Goal: Information Seeking & Learning: Learn about a topic

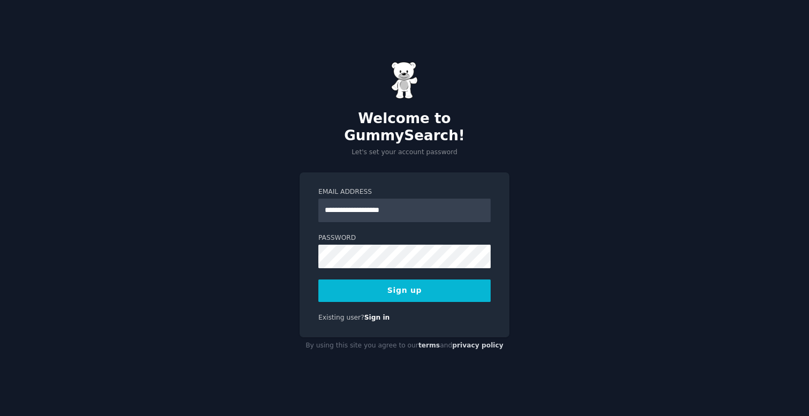
type input "**********"
click at [318, 279] on button "Sign up" at bounding box center [404, 290] width 172 height 22
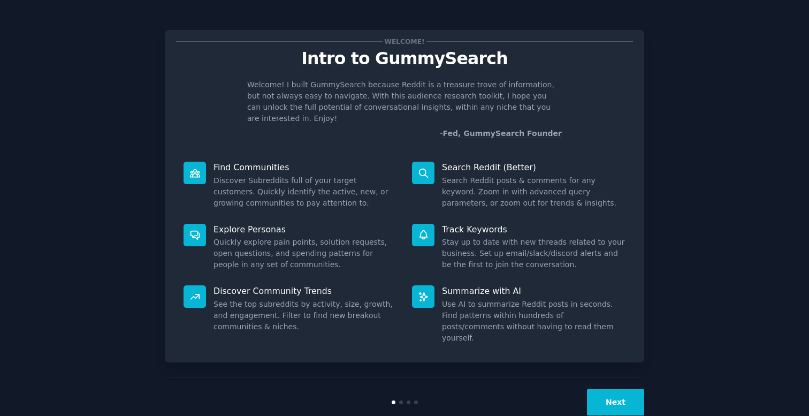
click at [614, 389] on button "Next" at bounding box center [615, 402] width 57 height 26
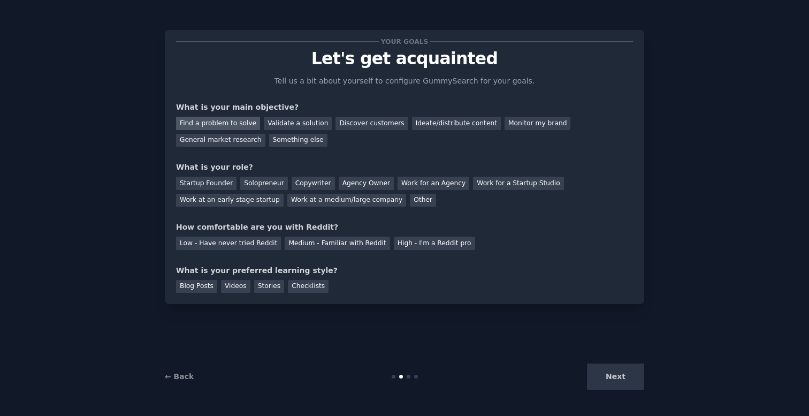
click at [225, 127] on div "Find a problem to solve" at bounding box center [218, 123] width 84 height 13
click at [624, 370] on div "Next" at bounding box center [564, 376] width 160 height 26
click at [257, 185] on div "Solopreneur" at bounding box center [263, 183] width 47 height 13
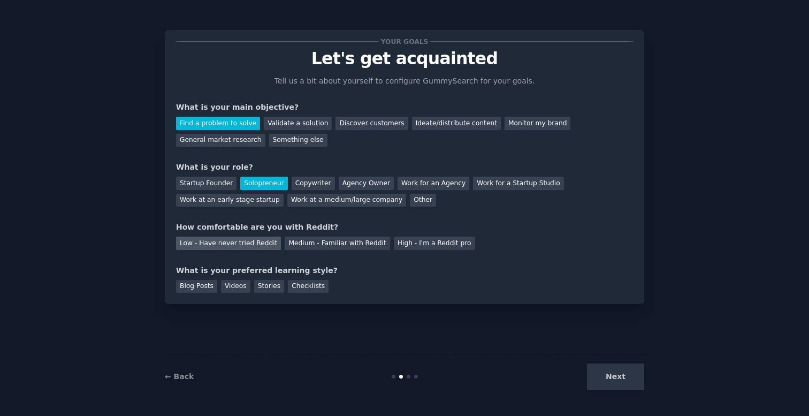
click at [252, 244] on div "Low - Have never tried Reddit" at bounding box center [228, 243] width 105 height 13
click at [202, 288] on div "Blog Posts" at bounding box center [196, 286] width 41 height 13
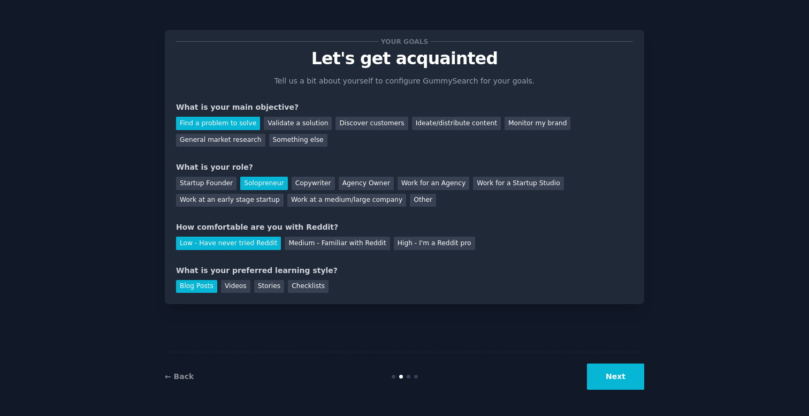
click at [608, 369] on button "Next" at bounding box center [615, 376] width 57 height 26
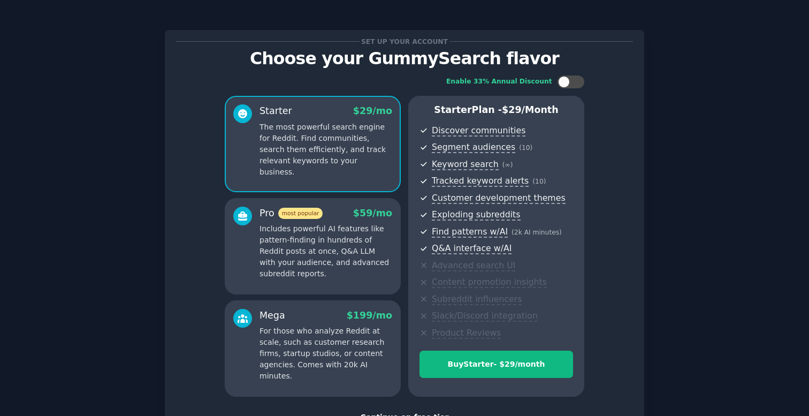
scroll to position [82, 0]
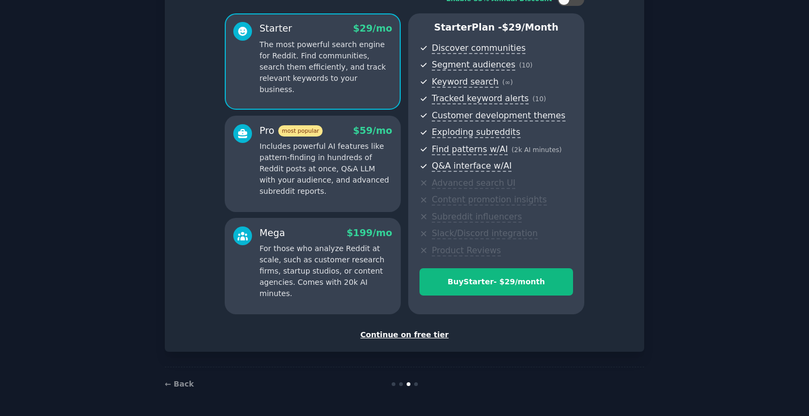
click at [406, 340] on div "Continue on free tier" at bounding box center [404, 334] width 457 height 11
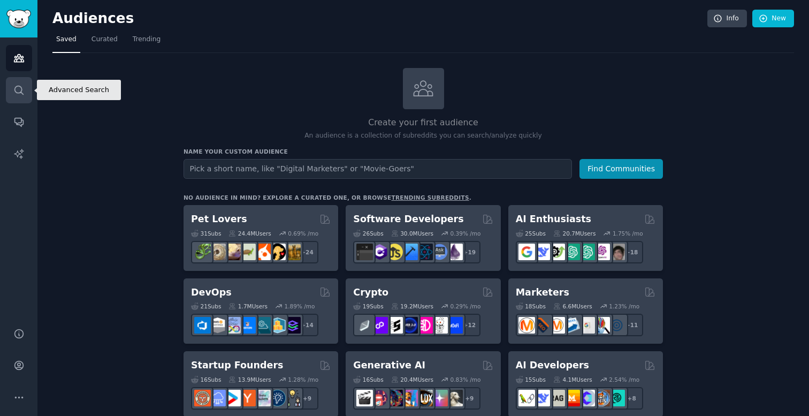
click at [16, 91] on icon "Sidebar" at bounding box center [18, 90] width 11 height 11
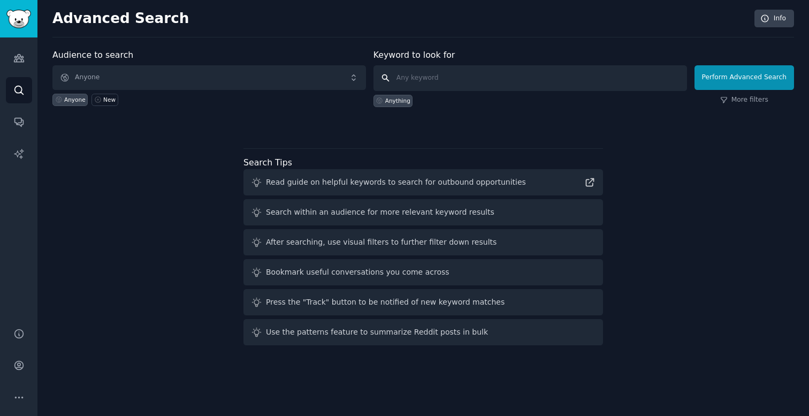
click at [437, 80] on input "text" at bounding box center [531, 78] width 314 height 26
type input "i wish"
click button "Perform Advanced Search" at bounding box center [745, 77] width 100 height 25
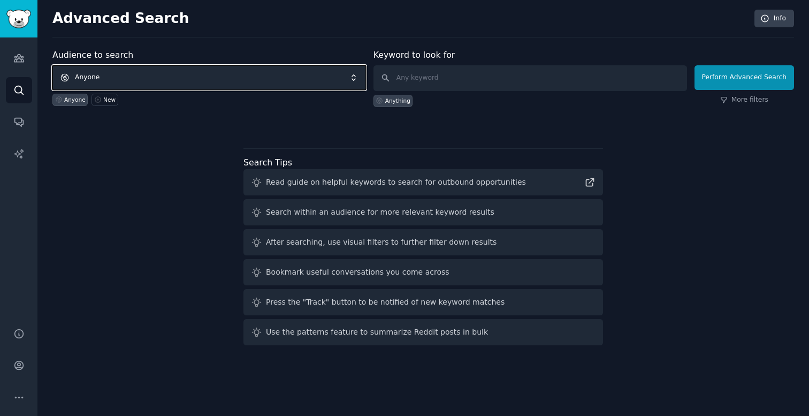
click at [145, 73] on span "Anyone" at bounding box center [209, 77] width 314 height 25
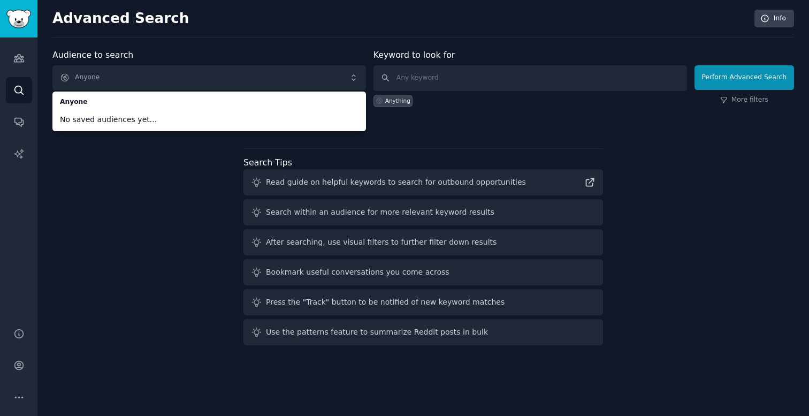
click at [132, 178] on div "Audience to search Anyone Anyone No saved audiences yet... Anyone New Keyword t…" at bounding box center [423, 199] width 742 height 301
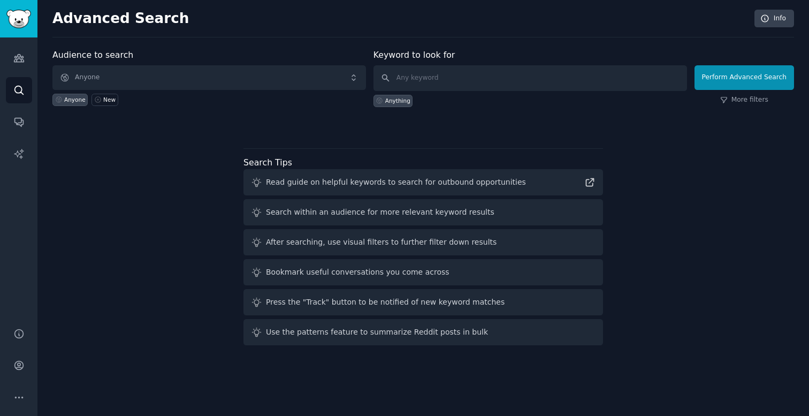
click at [459, 185] on div "Read guide on helpful keywords to search for outbound opportunities" at bounding box center [396, 182] width 260 height 11
click at [599, 183] on div "Read guide on helpful keywords to search for outbound opportunities" at bounding box center [424, 182] width 360 height 26
click at [26, 50] on link "Audiences" at bounding box center [19, 58] width 26 height 26
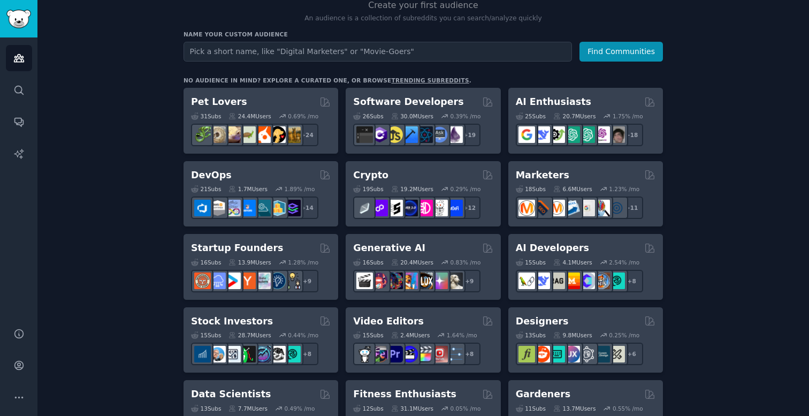
scroll to position [126, 0]
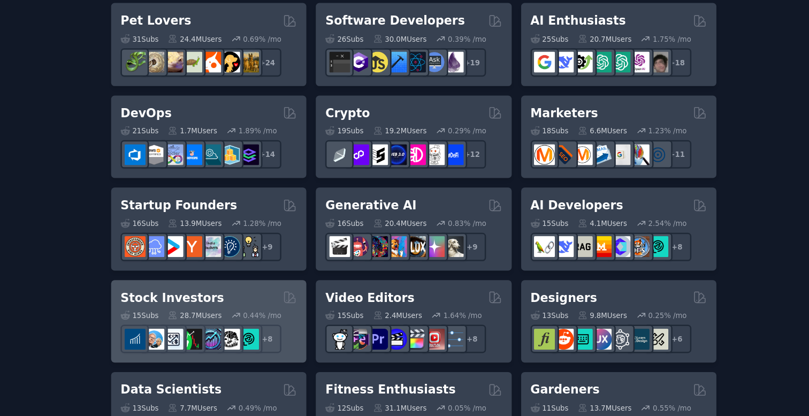
click at [313, 317] on div "Stock Investors Curated by GummySearch" at bounding box center [261, 312] width 140 height 13
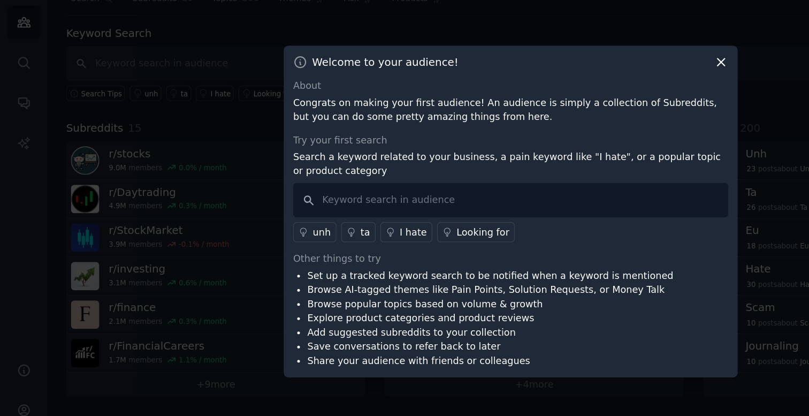
click at [569, 88] on icon at bounding box center [571, 90] width 6 height 6
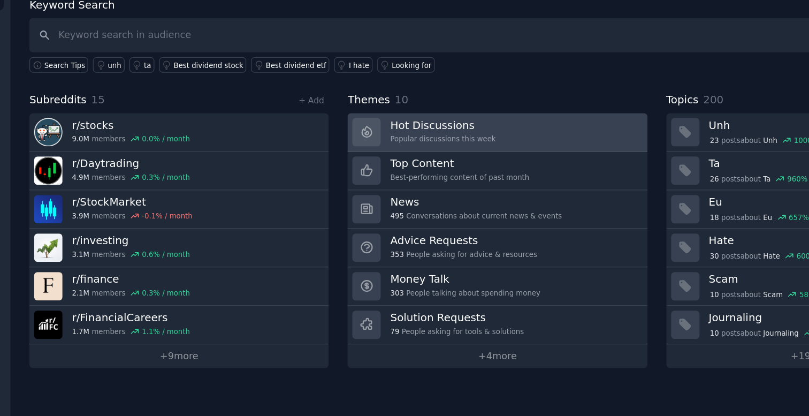
click at [370, 165] on h3 "Hot Discussions" at bounding box center [379, 161] width 83 height 11
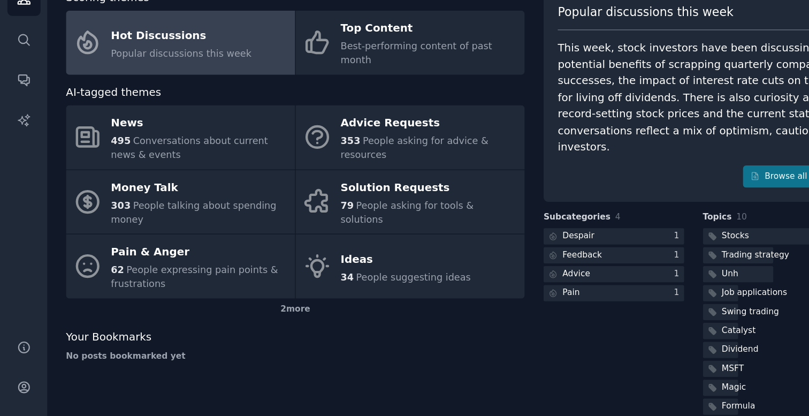
scroll to position [11, 0]
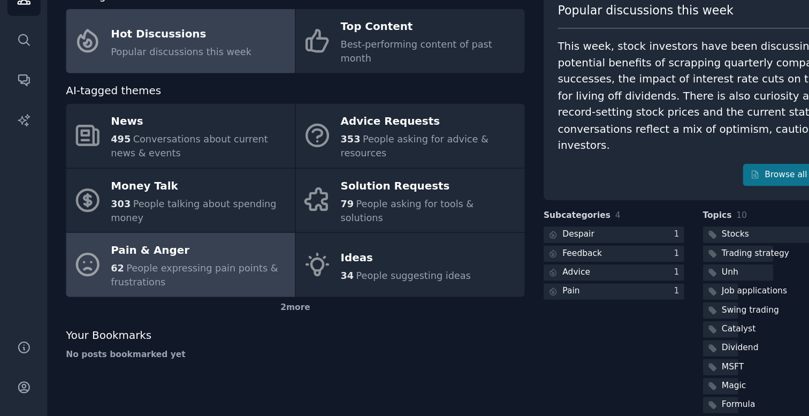
click at [145, 267] on span "People expressing pain points & frustrations" at bounding box center [154, 277] width 132 height 20
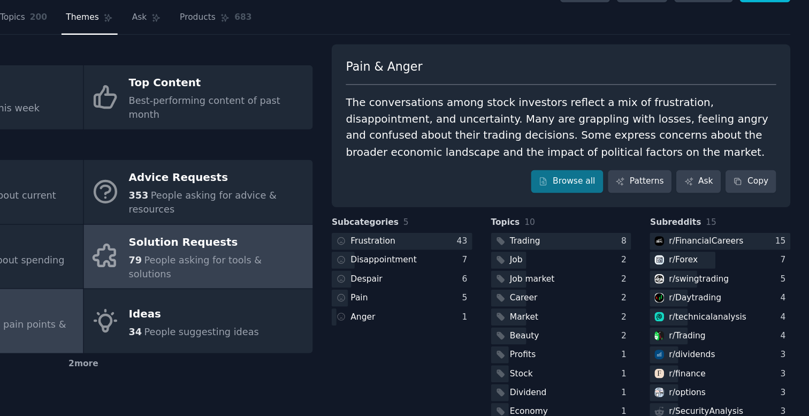
scroll to position [34, 0]
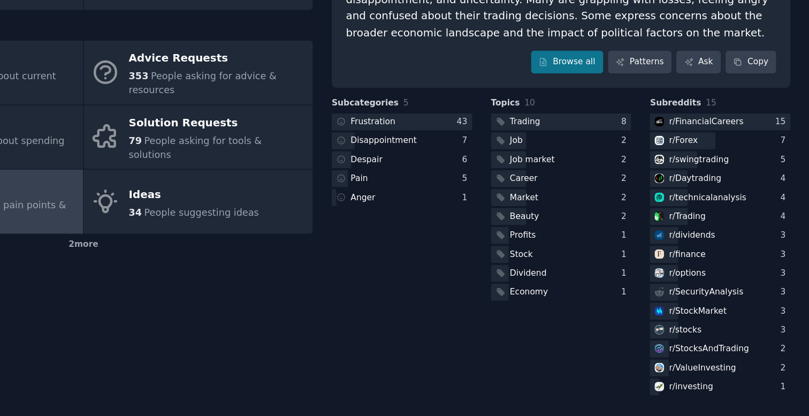
click at [185, 89] on div "Scoring themes Hot Discussions Popular discussions this week Top Content Best-p…" at bounding box center [233, 214] width 363 height 375
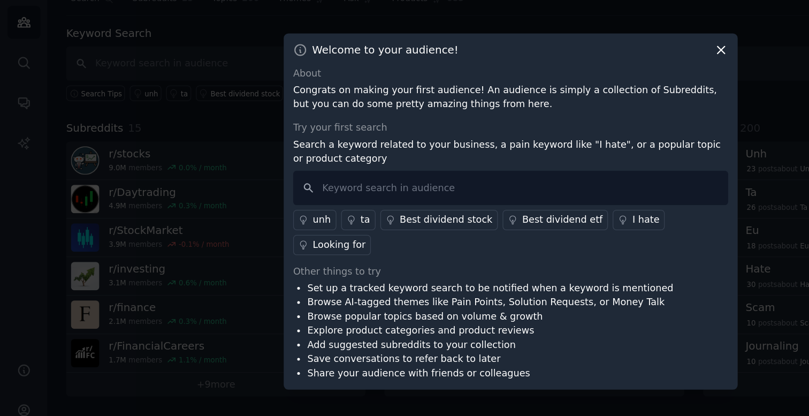
click at [569, 81] on icon at bounding box center [571, 80] width 6 height 6
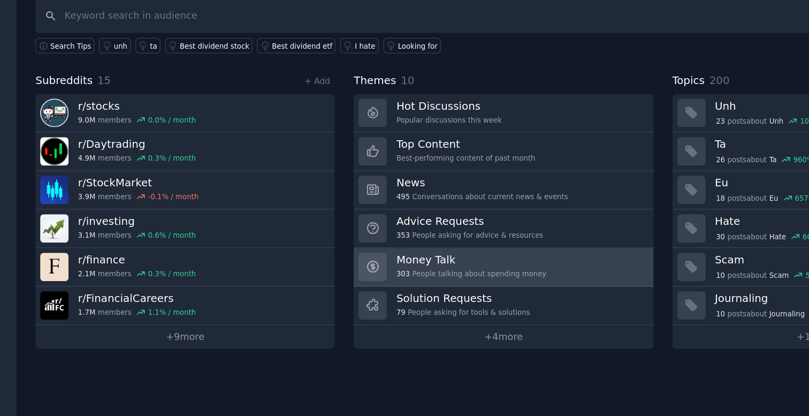
click at [348, 280] on h3 "Money Talk" at bounding box center [397, 283] width 119 height 11
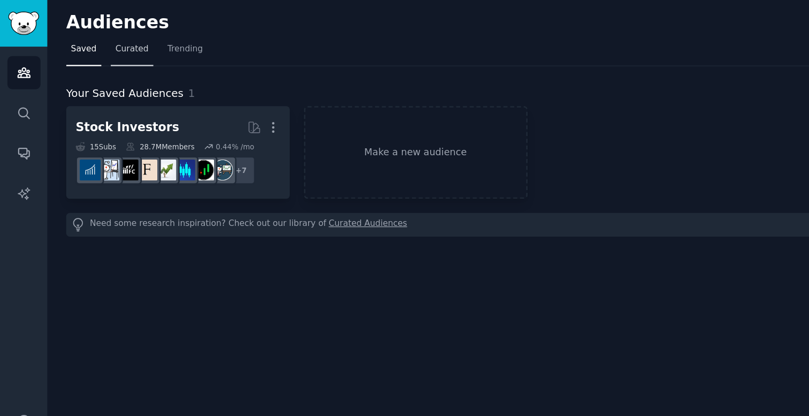
click at [107, 45] on link "Curated" at bounding box center [105, 42] width 34 height 22
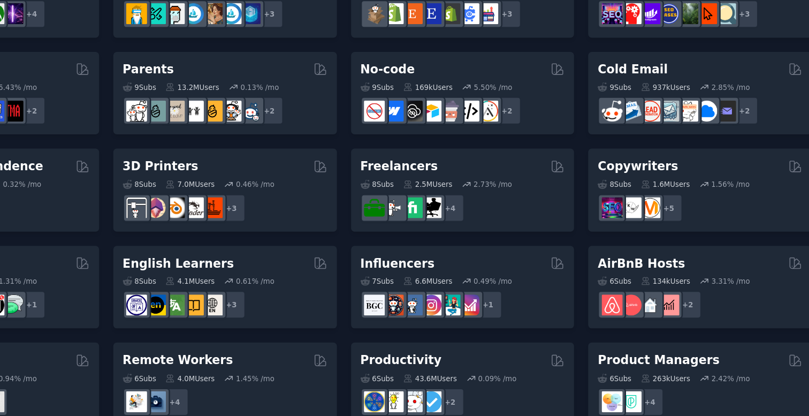
scroll to position [424, 0]
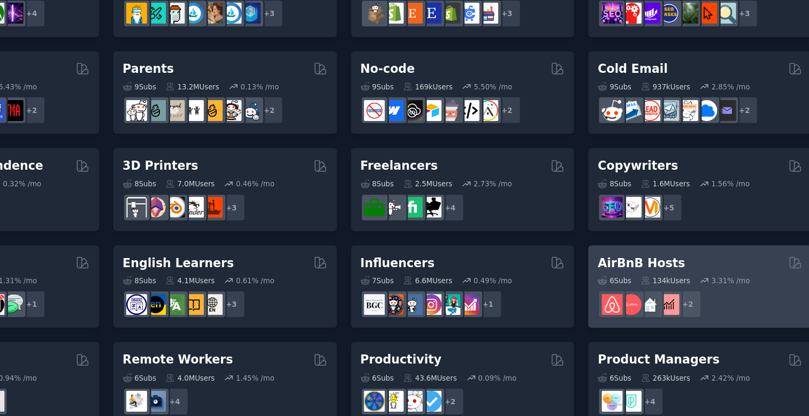
click at [637, 215] on h2 "AirBnB Hosts" at bounding box center [659, 212] width 69 height 13
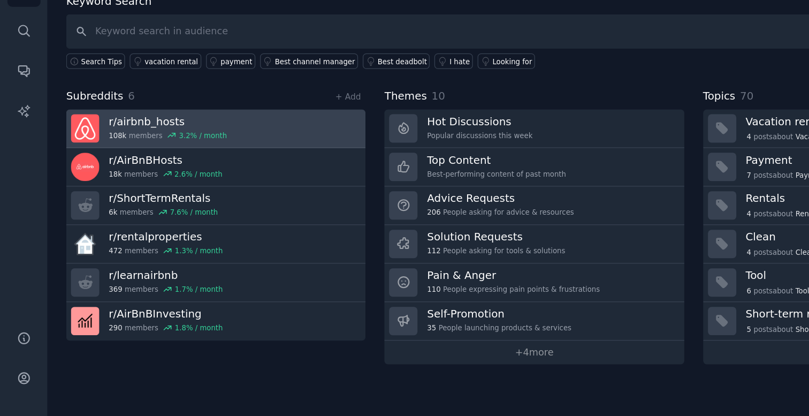
click at [195, 172] on link "r/ airbnb_hosts 108k members 3.2 % / month" at bounding box center [170, 168] width 237 height 31
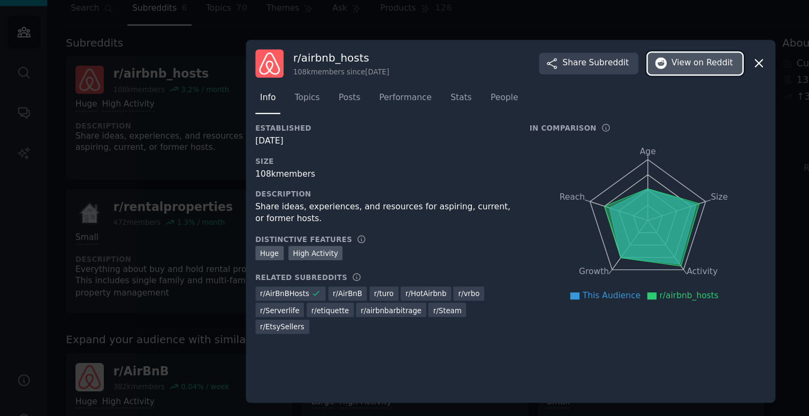
click at [536, 86] on span "View on Reddit" at bounding box center [556, 83] width 49 height 10
click at [603, 82] on icon at bounding box center [601, 82] width 11 height 11
